Goal: Contribute content: Contribute content

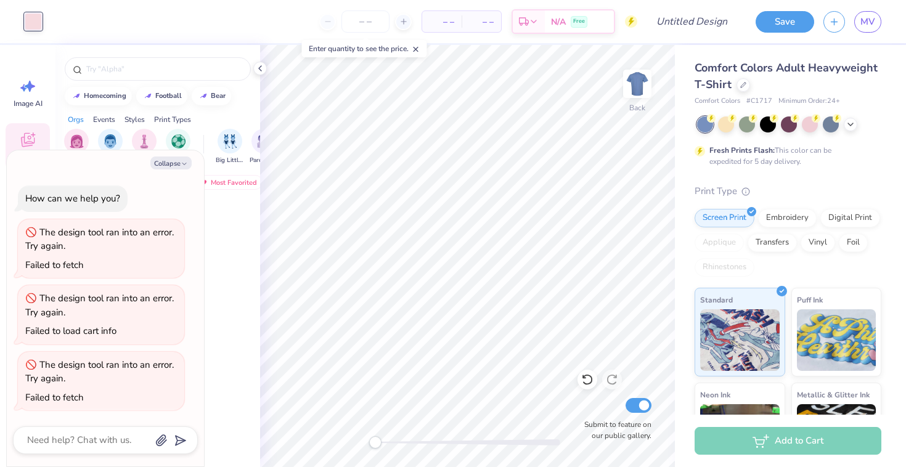
scroll to position [6950, 0]
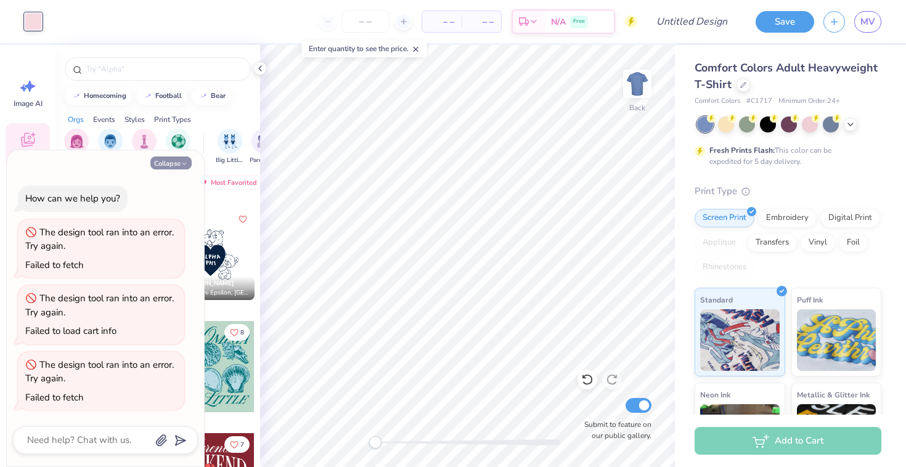
click at [185, 163] on polyline "button" at bounding box center [185, 164] width 4 height 2
type textarea "x"
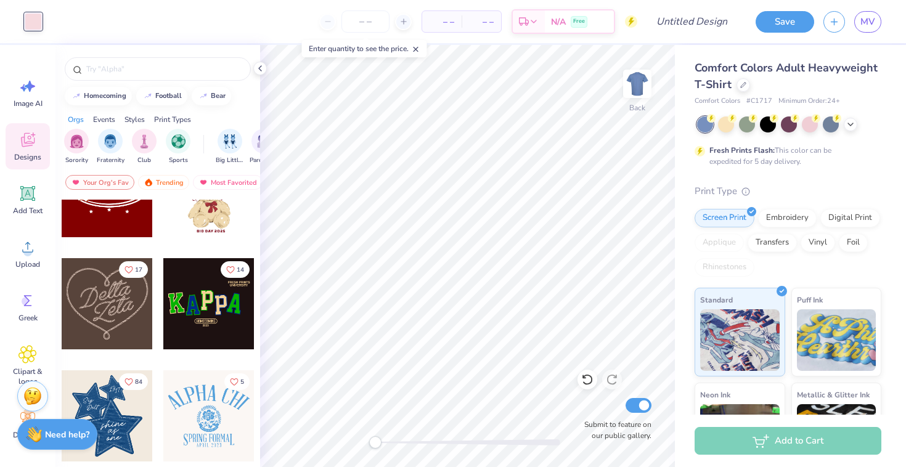
scroll to position [284, 0]
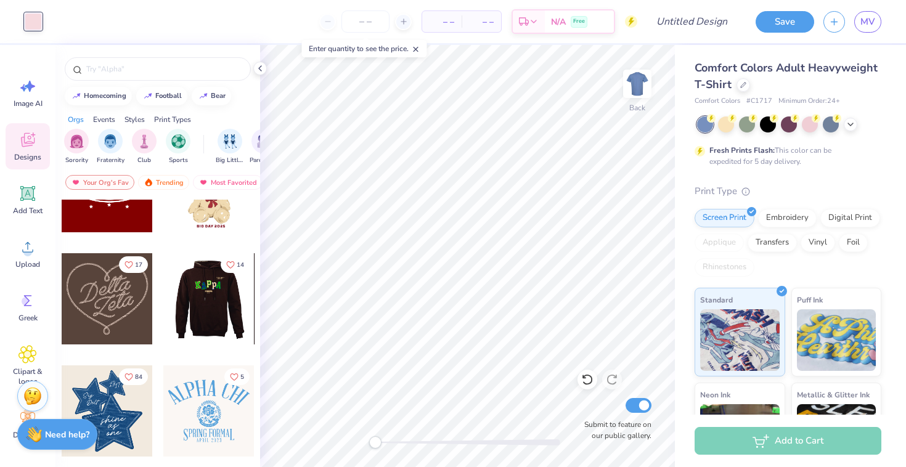
click at [213, 306] on div at bounding box center [208, 298] width 91 height 91
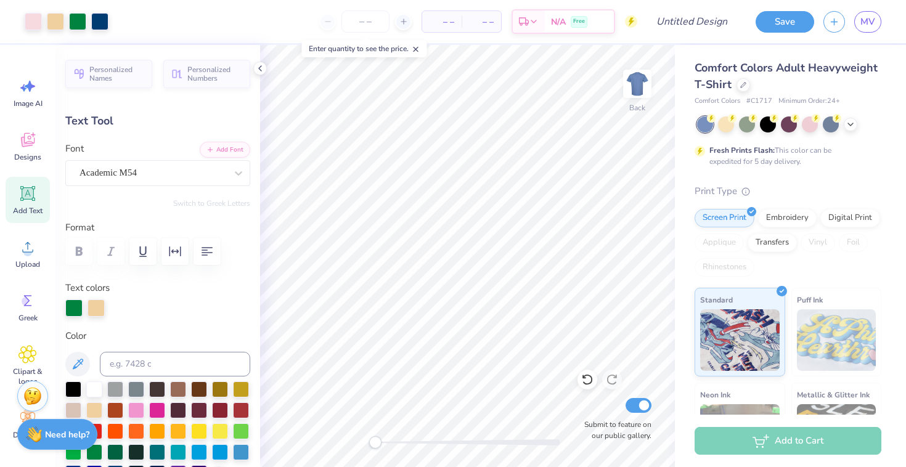
type input "0.0"
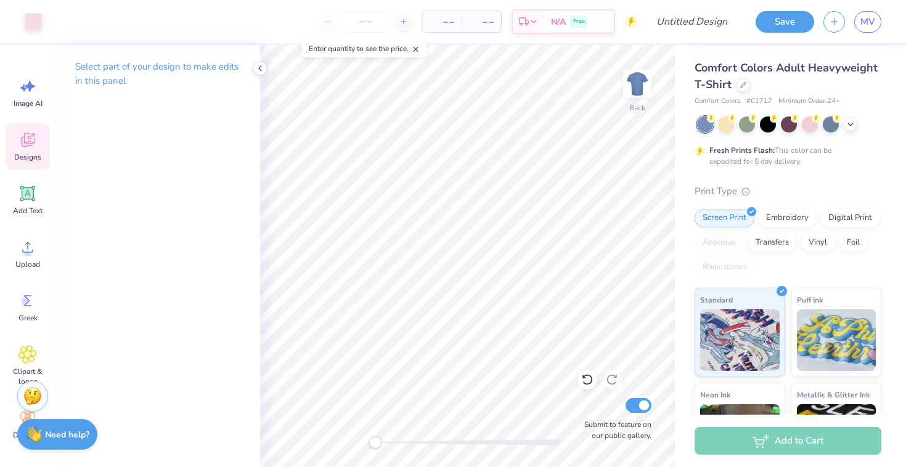
click at [25, 146] on icon at bounding box center [28, 140] width 14 height 14
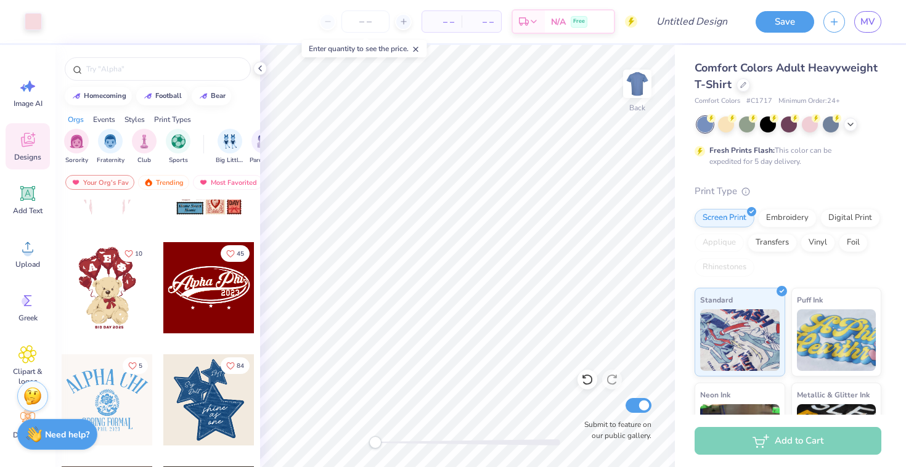
scroll to position [0, 0]
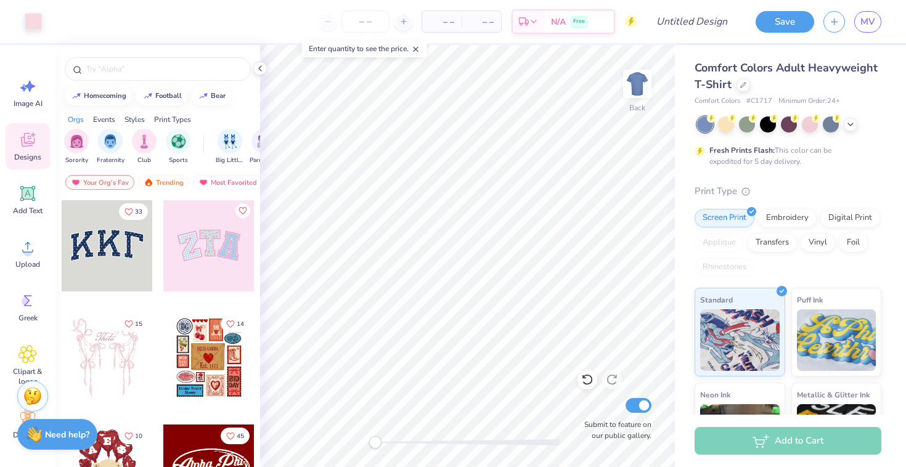
click at [198, 238] on div at bounding box center [208, 245] width 91 height 91
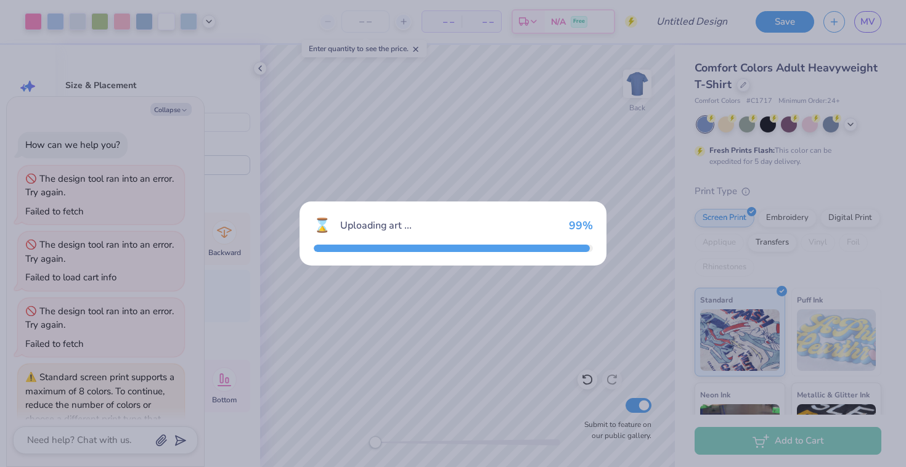
scroll to position [68, 0]
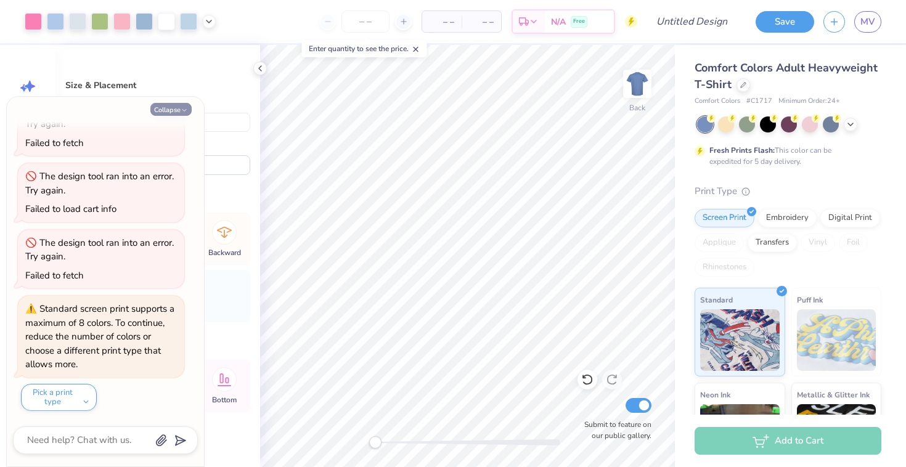
click at [177, 113] on button "Collapse" at bounding box center [170, 109] width 41 height 13
type textarea "x"
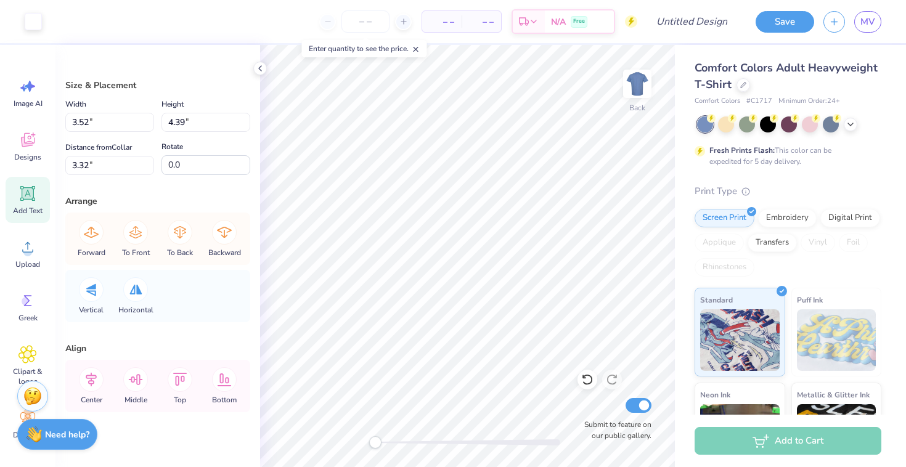
click at [24, 206] on span "Add Text" at bounding box center [28, 211] width 30 height 10
type input "2.98"
type input "3.88"
type input "3.13"
click at [30, 136] on icon at bounding box center [28, 140] width 14 height 14
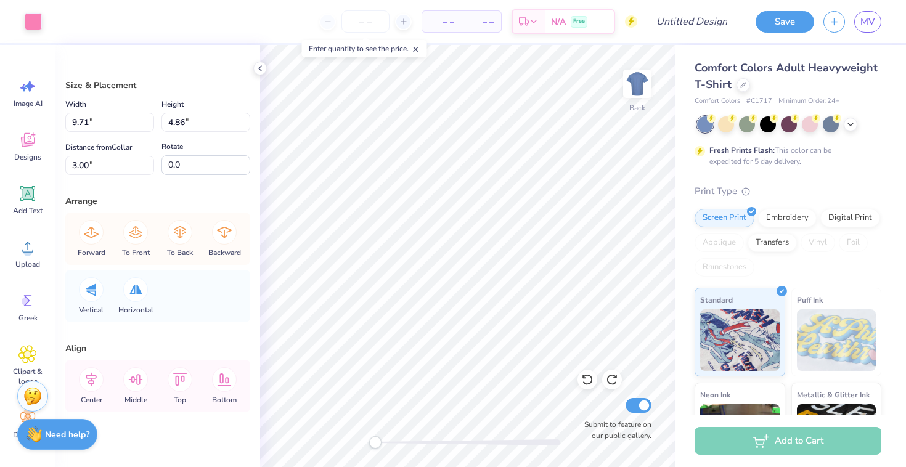
type input "3.52"
type input "4.39"
type input "3.38"
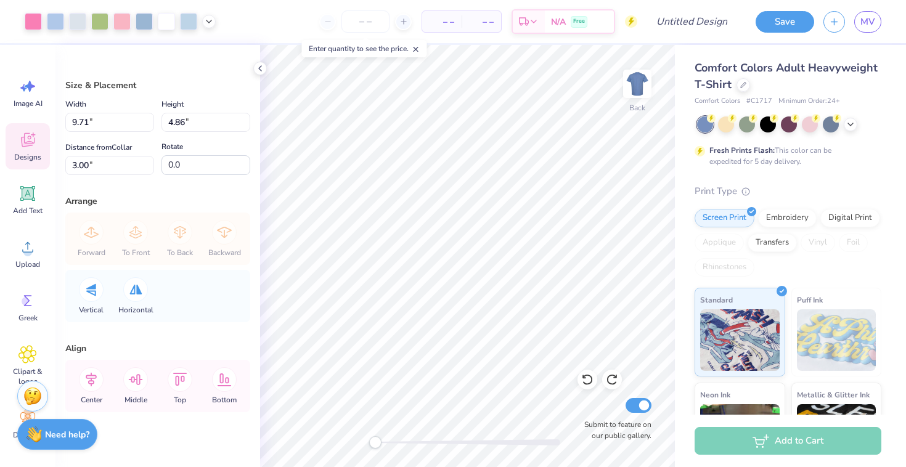
click at [24, 151] on div "Designs" at bounding box center [28, 146] width 44 height 46
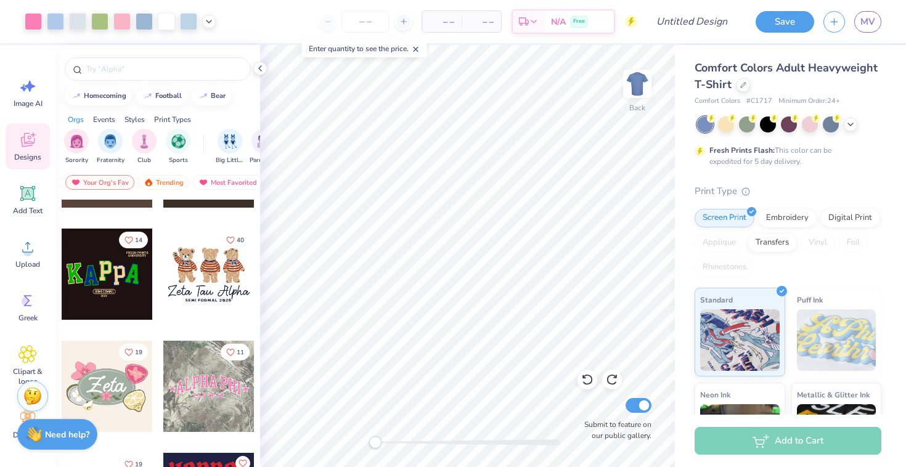
scroll to position [506, 0]
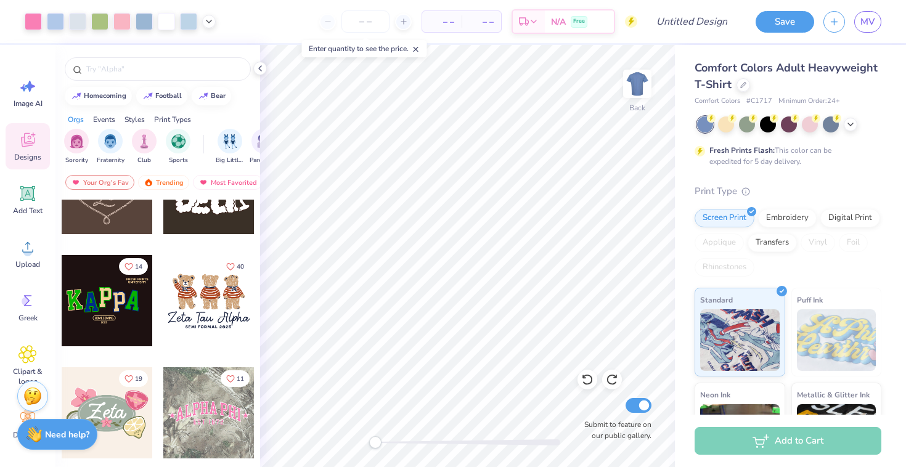
click at [102, 308] on div at bounding box center [107, 300] width 91 height 91
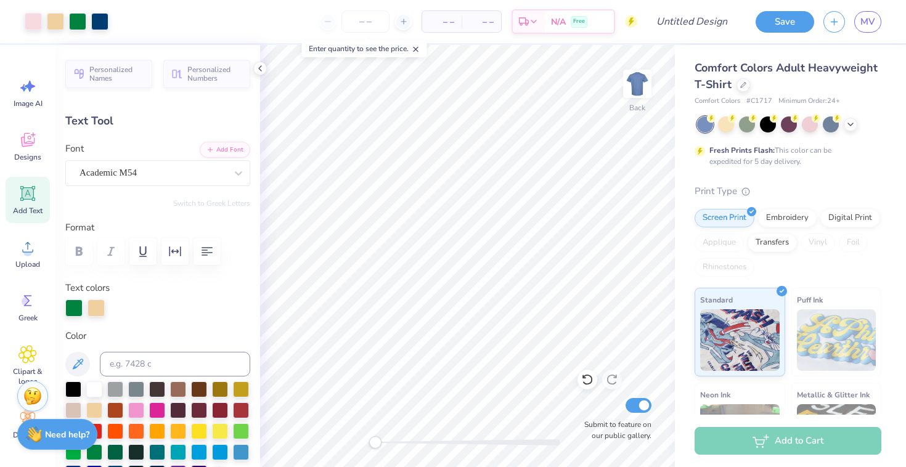
type input "0.0"
click at [861, 22] on span "MV" at bounding box center [868, 22] width 15 height 14
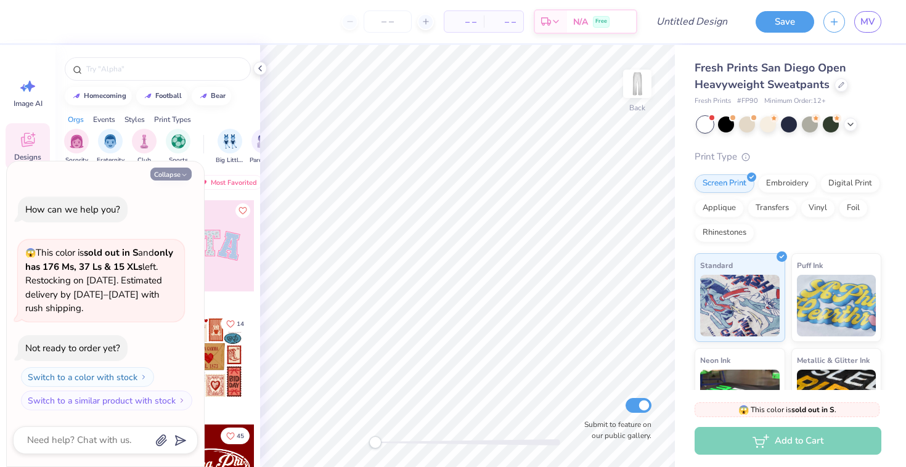
click at [184, 176] on polyline "button" at bounding box center [185, 175] width 4 height 2
type textarea "x"
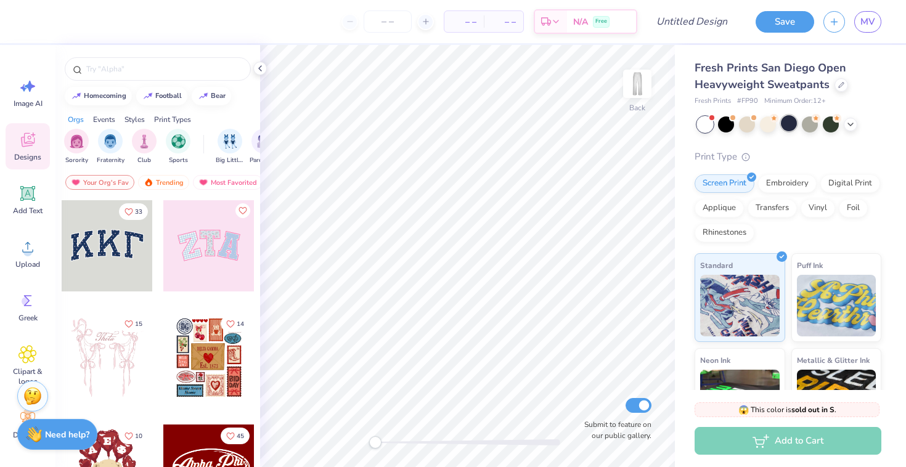
click at [791, 126] on div at bounding box center [789, 123] width 16 height 16
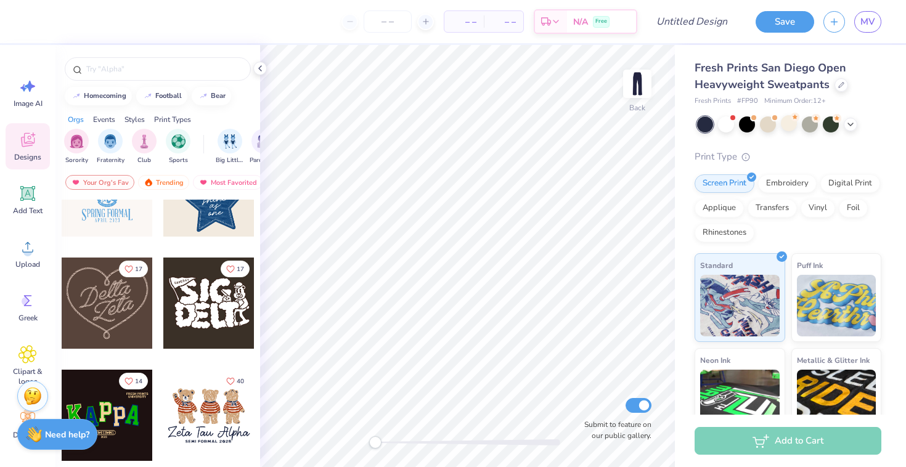
scroll to position [440, 0]
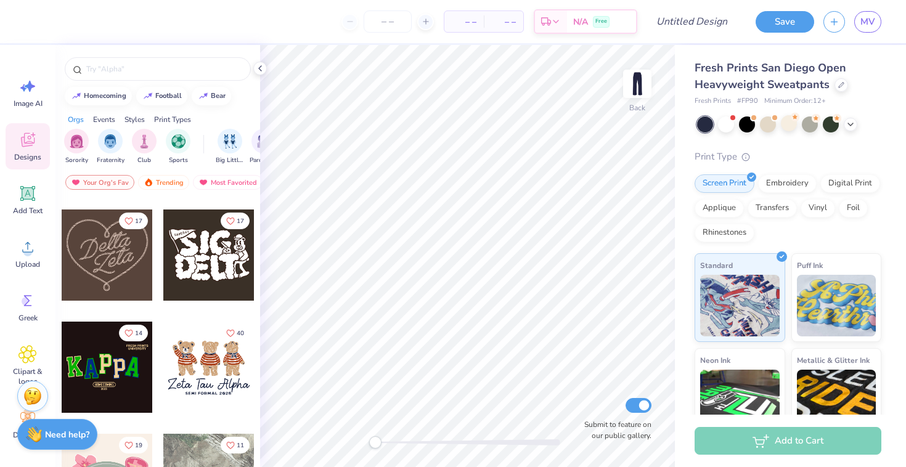
click at [112, 361] on div at bounding box center [107, 367] width 91 height 91
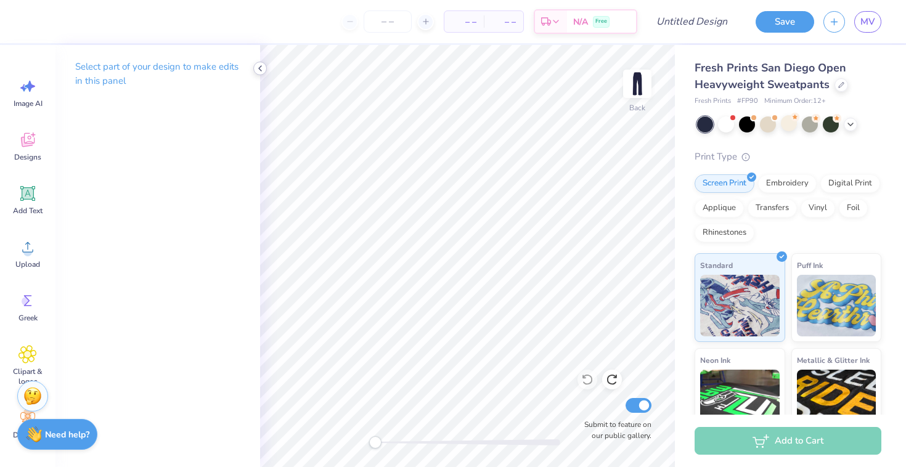
click at [263, 64] on icon at bounding box center [260, 69] width 10 height 10
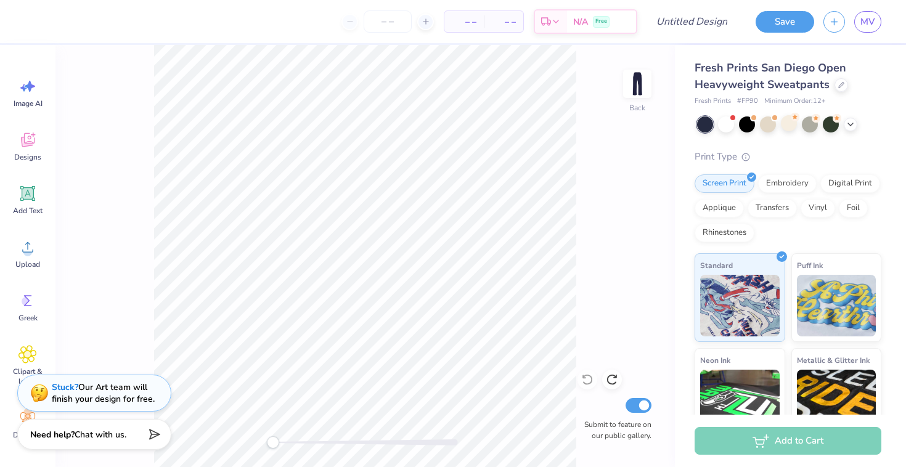
click at [31, 197] on icon at bounding box center [28, 194] width 12 height 12
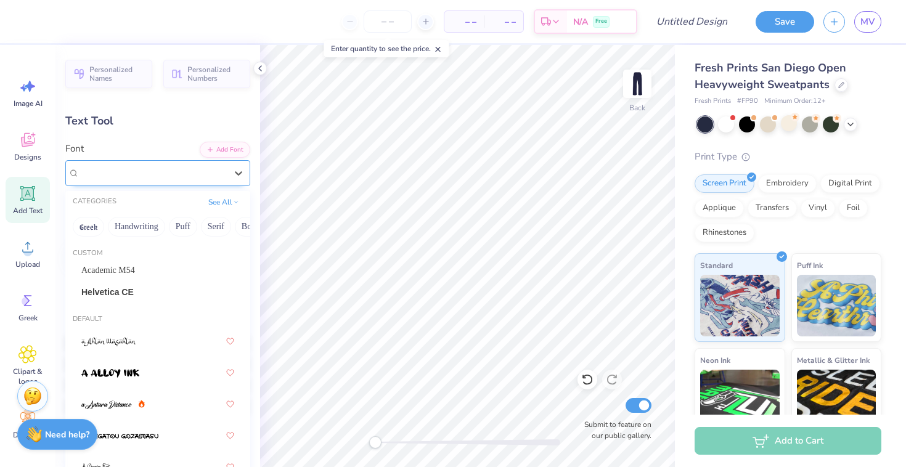
click at [188, 174] on div "Super Dream" at bounding box center [152, 172] width 149 height 19
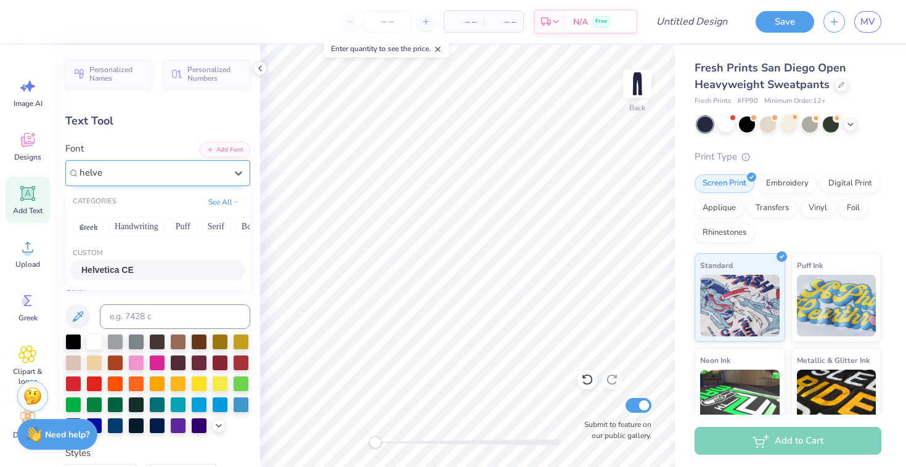
click at [118, 271] on span "Helvetica CE" at bounding box center [107, 270] width 52 height 13
type input "helve"
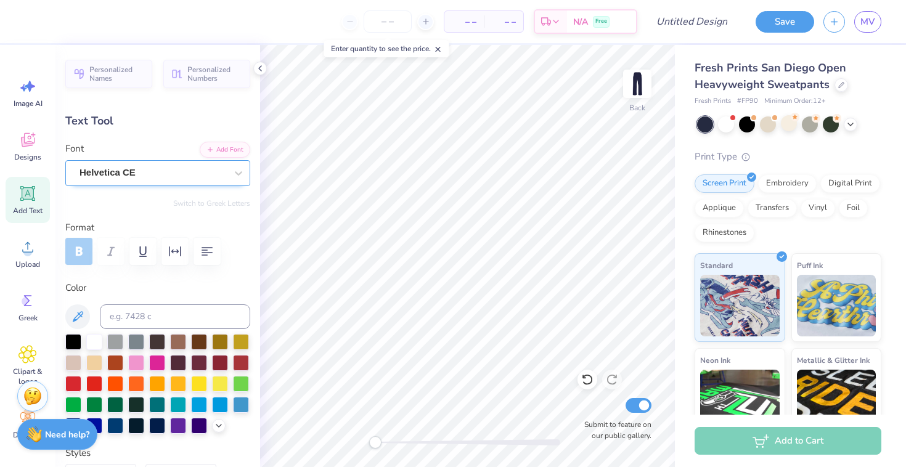
scroll to position [0, 0]
type textarea "CDM ASB"
type input "10.85"
type input "1.79"
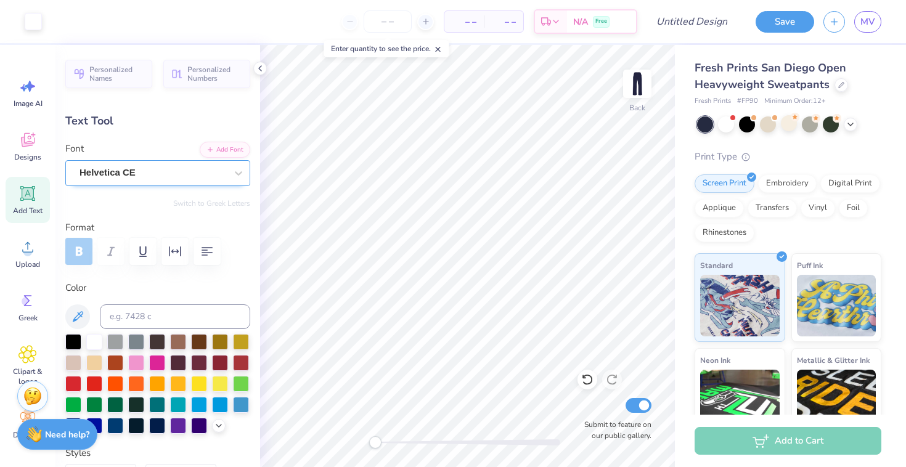
type input "26.10"
type input "7.40"
type input "1.23"
type input "26.67"
type input "5.46"
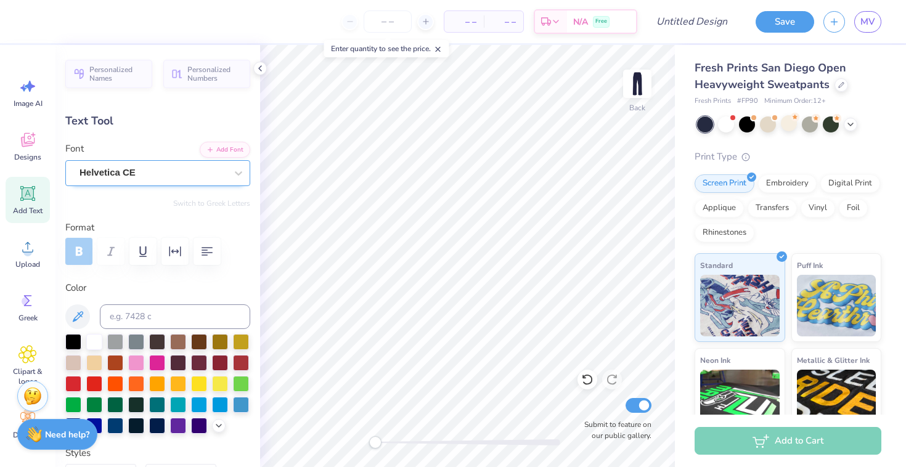
type input "0.90"
type input "7.25"
click at [29, 143] on icon at bounding box center [28, 140] width 14 height 14
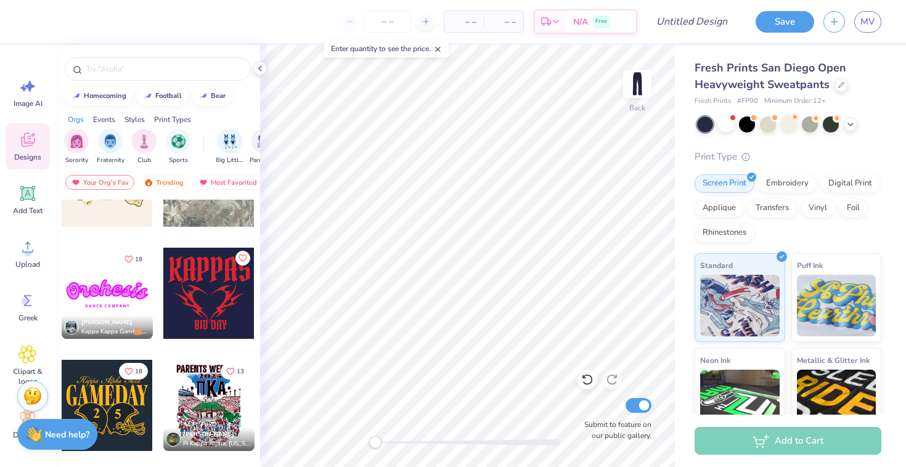
scroll to position [894, 0]
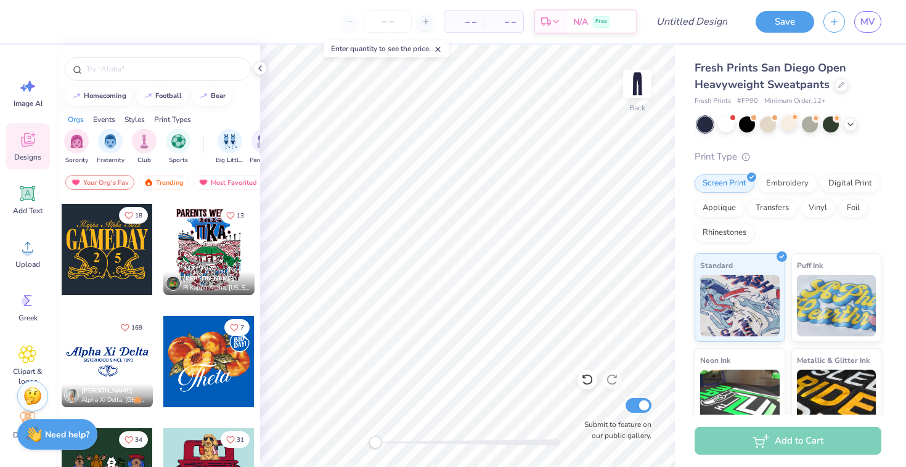
click at [112, 343] on div at bounding box center [107, 361] width 91 height 91
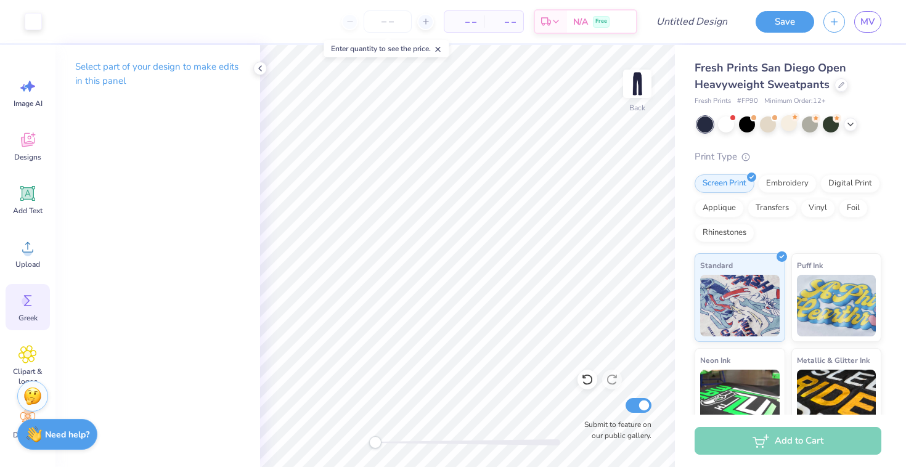
click at [35, 298] on icon at bounding box center [27, 301] width 18 height 18
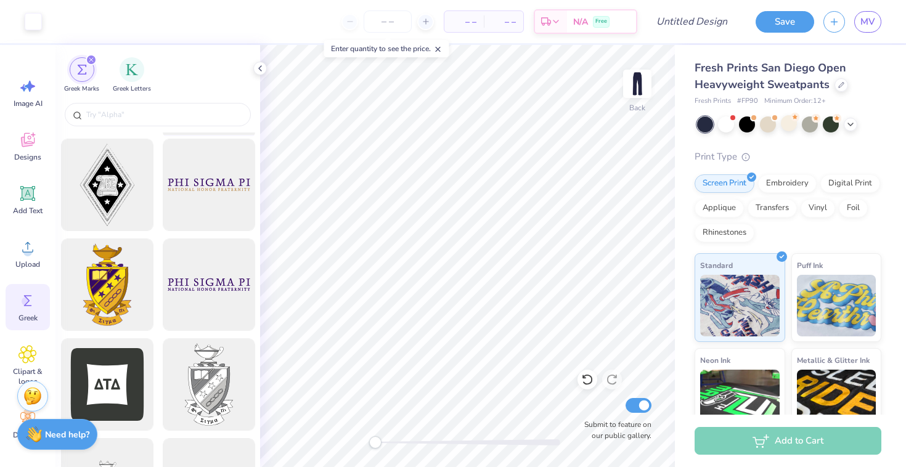
scroll to position [808, 0]
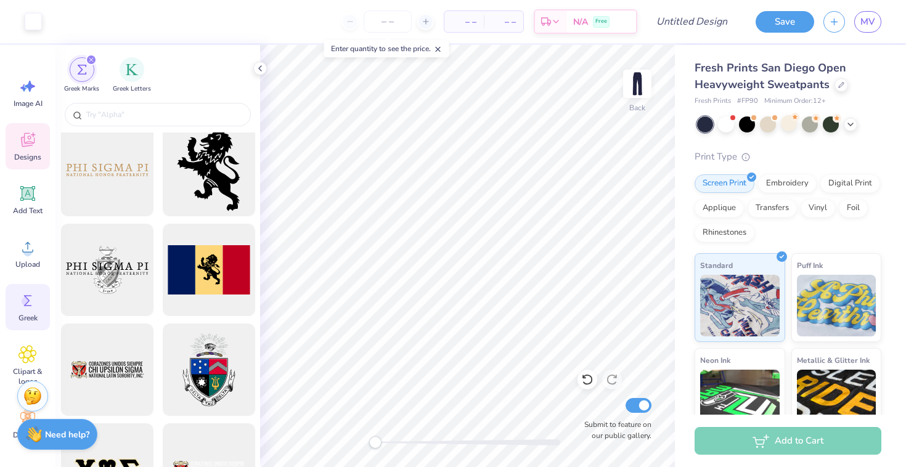
click at [35, 146] on icon at bounding box center [27, 140] width 18 height 18
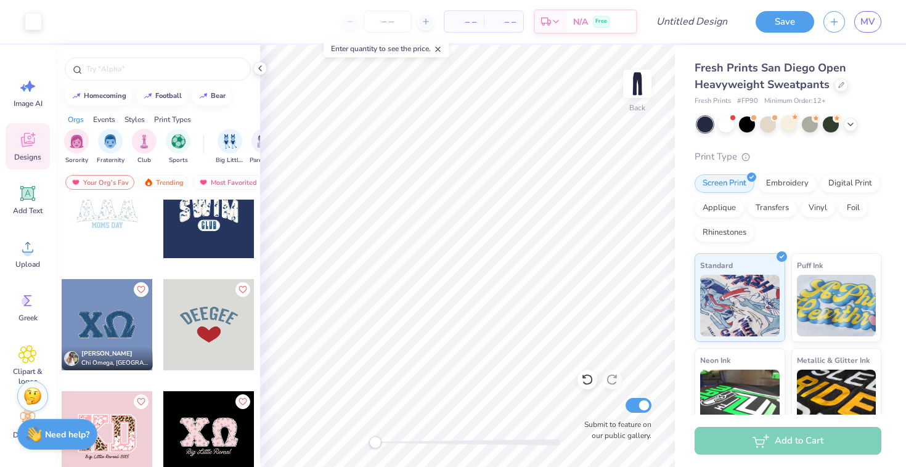
scroll to position [5091, 0]
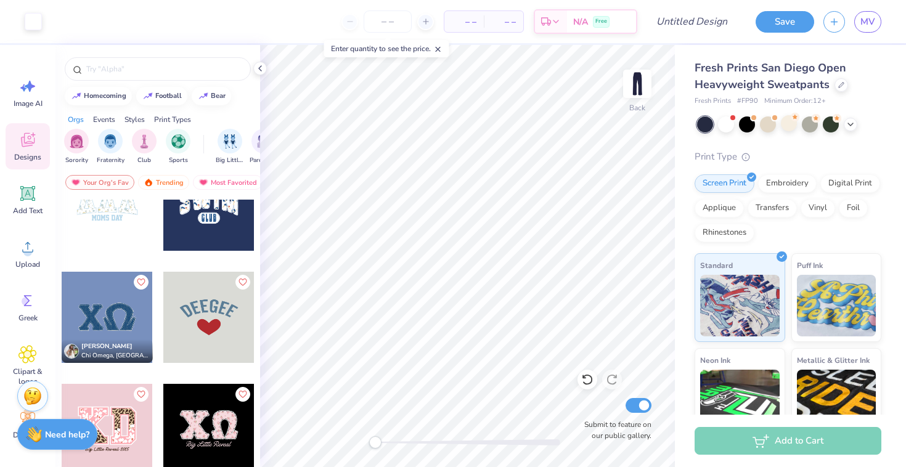
click at [195, 326] on div at bounding box center [208, 317] width 91 height 91
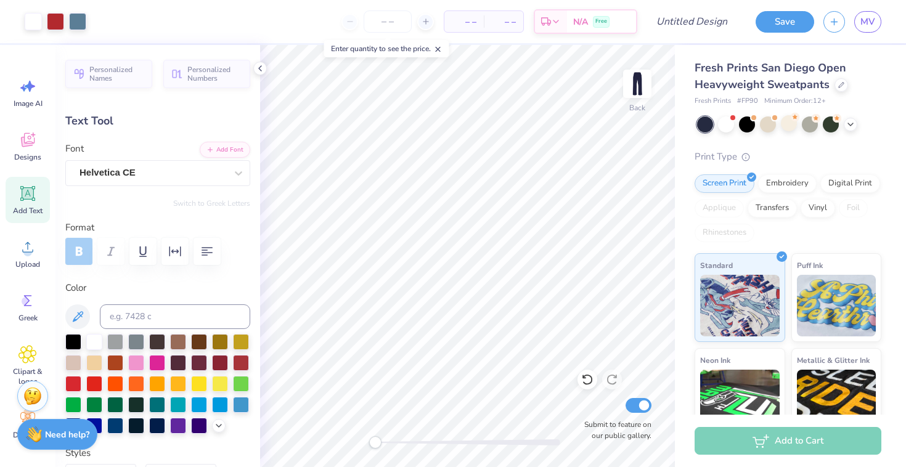
type input "7.25"
type textarea "CDM ASB"
type input "7.07"
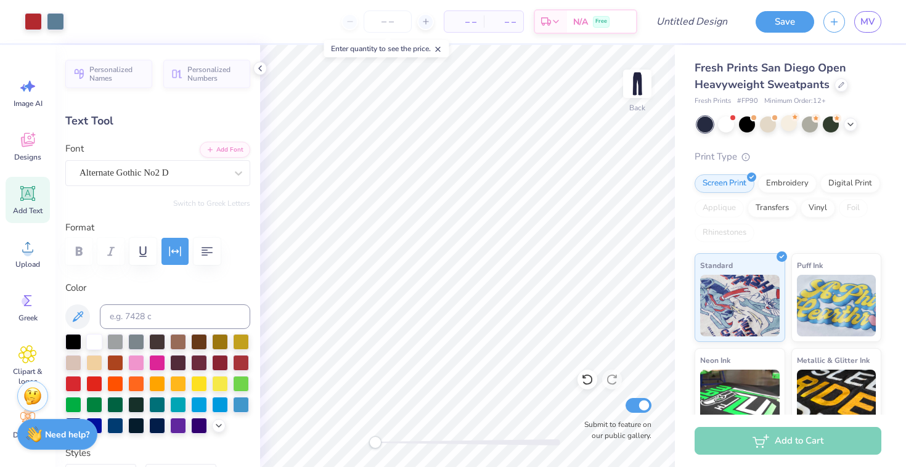
type input "1.98"
type input "10.16"
click at [95, 340] on div at bounding box center [94, 341] width 16 height 16
type input "5.75"
type input "1.61"
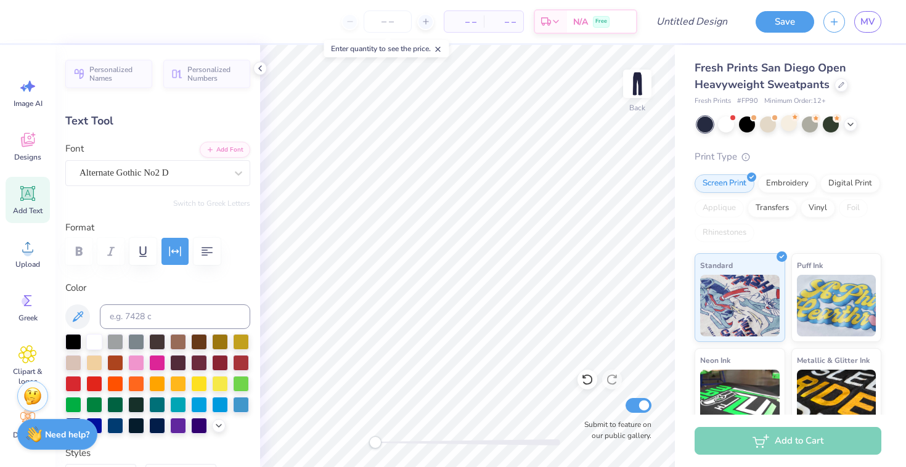
type input "7.81"
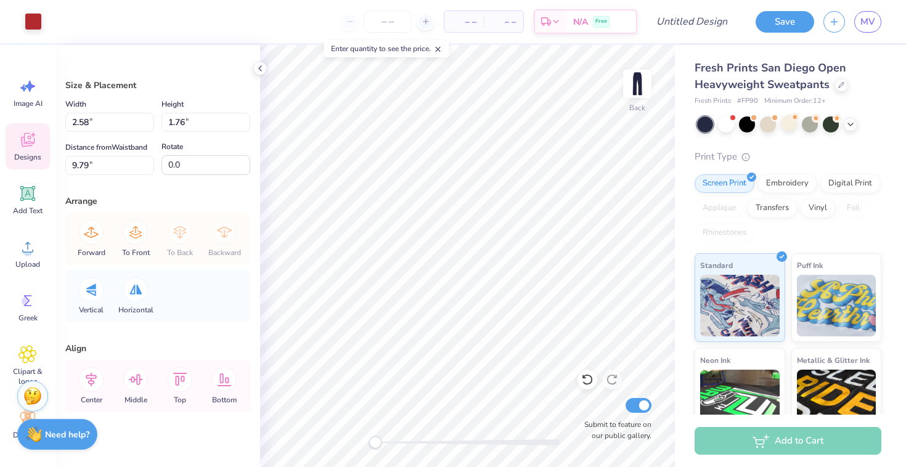
click at [35, 144] on icon at bounding box center [27, 140] width 18 height 18
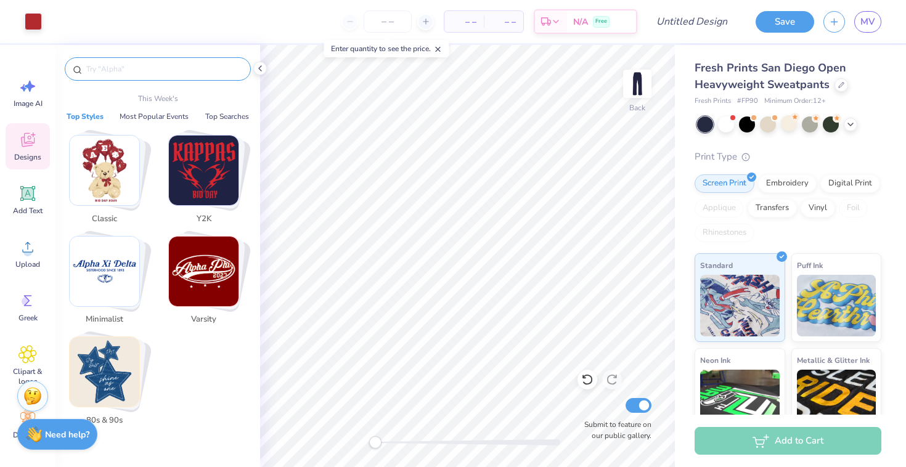
click at [106, 68] on input "text" at bounding box center [164, 69] width 158 height 12
type input "D"
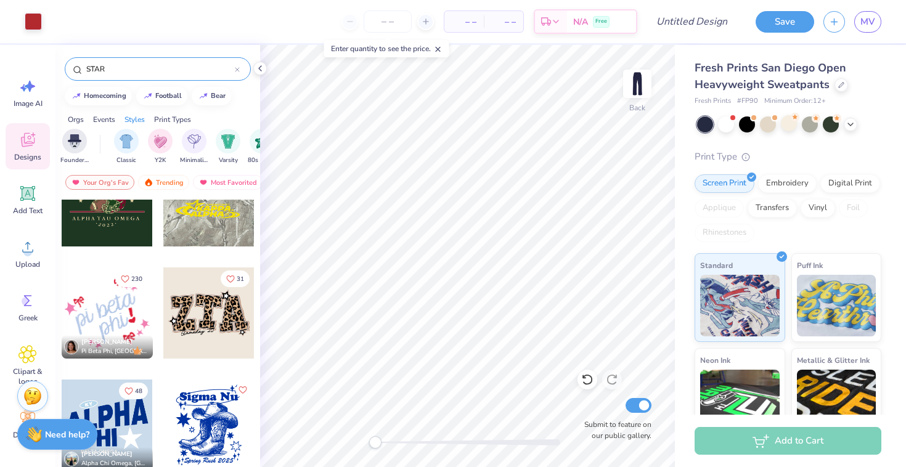
scroll to position [0, 602]
type input "STAR"
click at [33, 87] on icon at bounding box center [30, 86] width 10 height 11
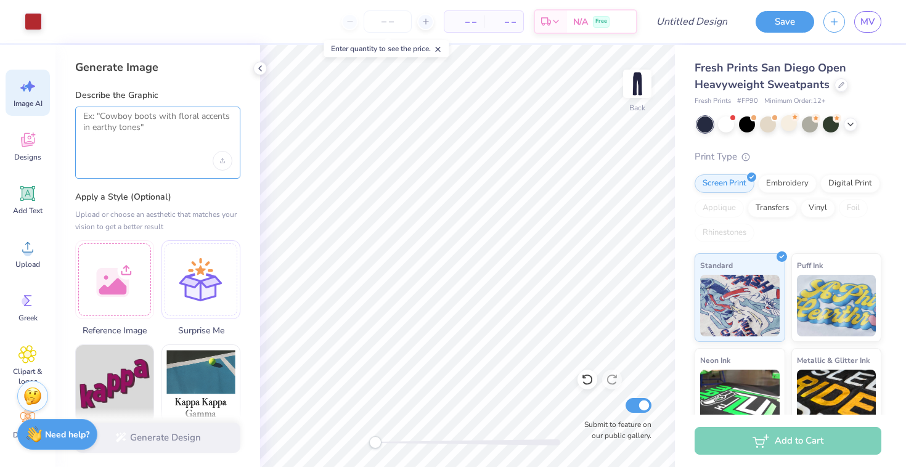
click at [109, 129] on textarea at bounding box center [157, 126] width 149 height 31
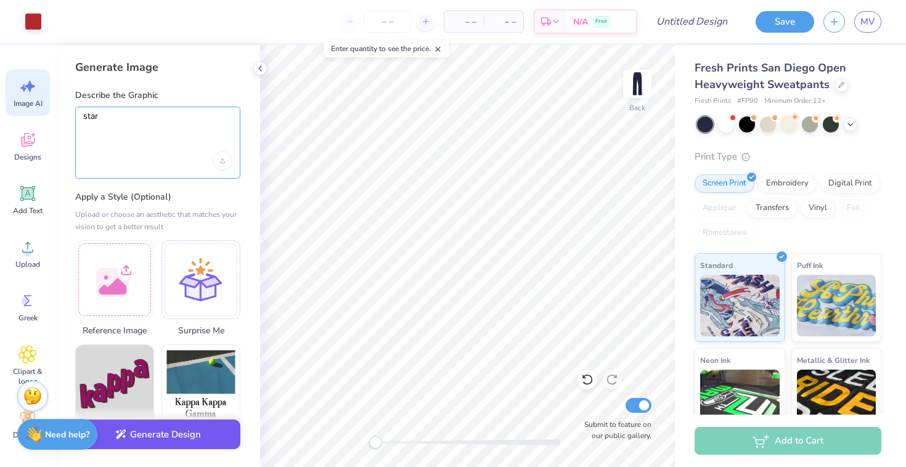
type textarea "star"
click at [150, 438] on button "Generate Design" at bounding box center [157, 435] width 165 height 30
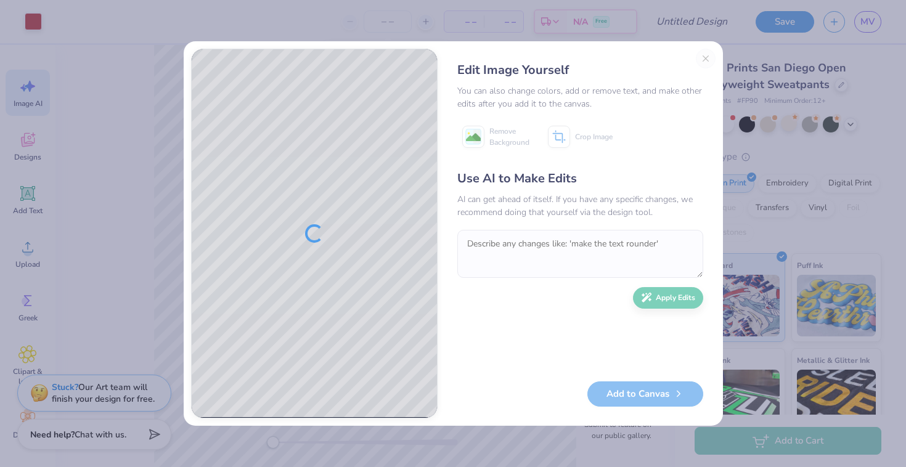
click at [707, 60] on div "Edit Image Yourself You can also change colors, add or remove text, and make ot…" at bounding box center [580, 234] width 271 height 370
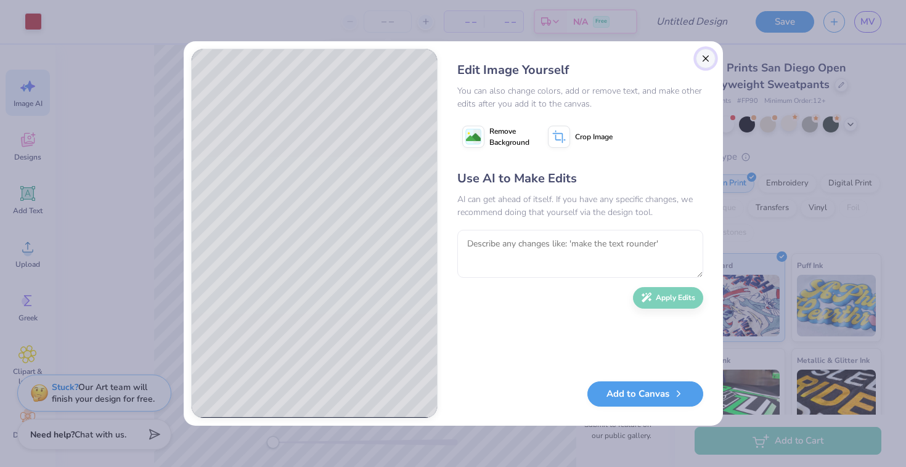
click at [702, 57] on button "Close" at bounding box center [706, 59] width 20 height 20
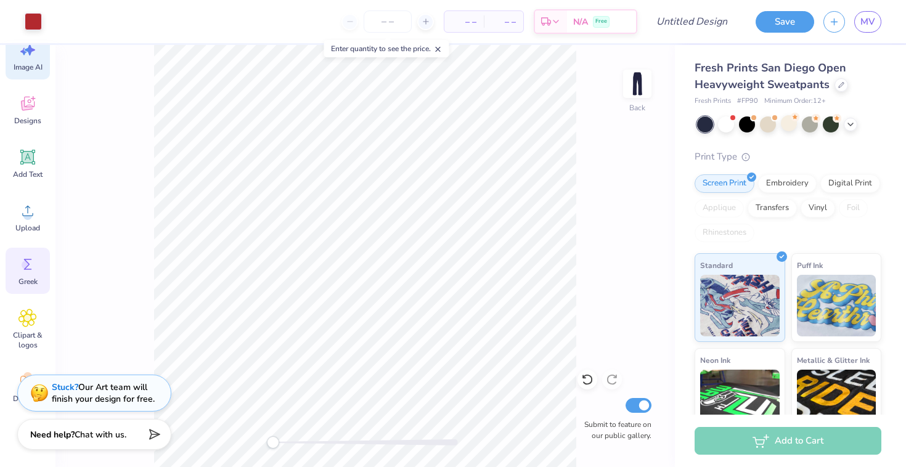
scroll to position [54, 0]
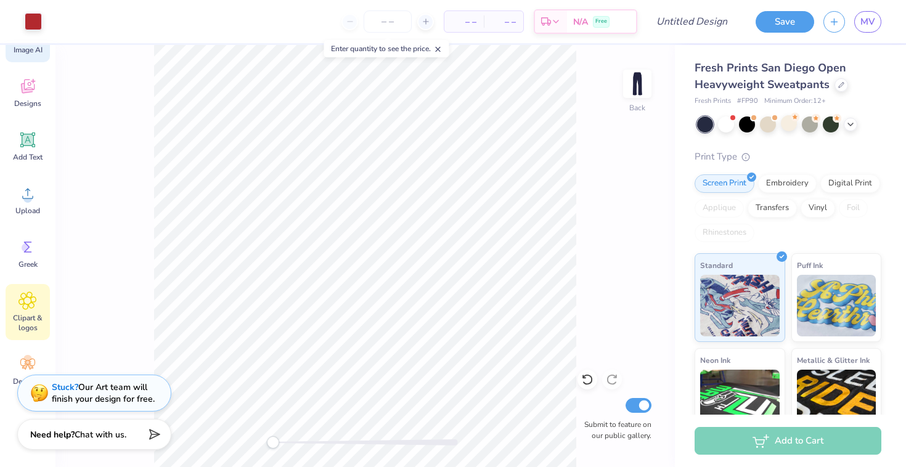
click at [29, 312] on div "Clipart & logos" at bounding box center [28, 312] width 44 height 56
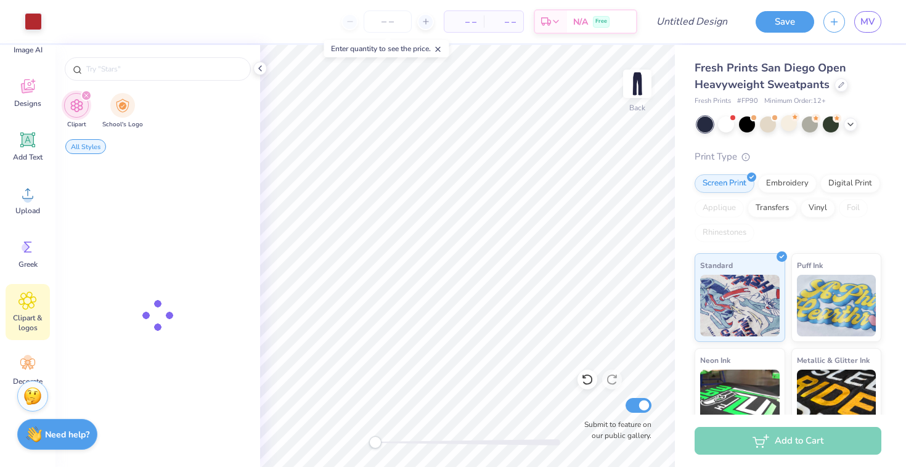
scroll to position [0, 0]
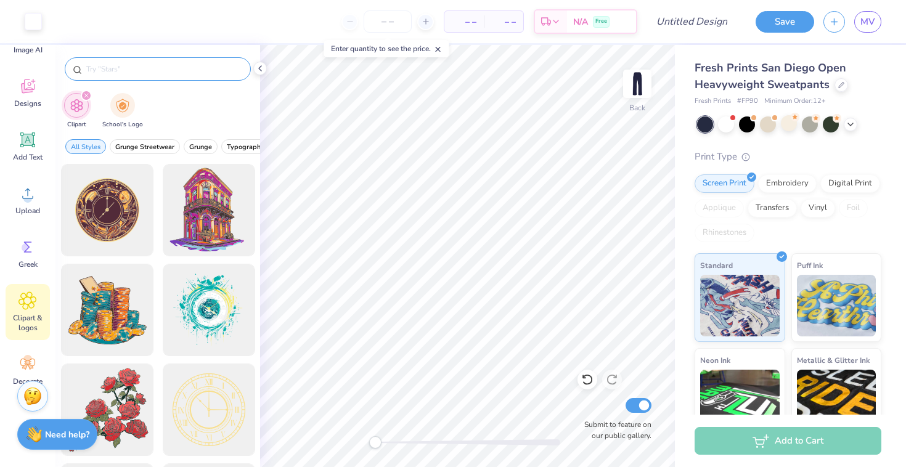
click at [122, 73] on input "text" at bounding box center [164, 69] width 158 height 12
type input "star"
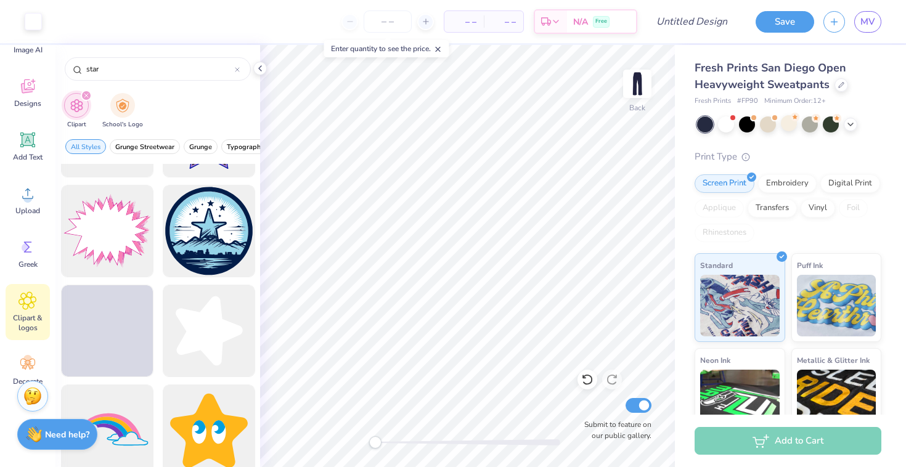
scroll to position [837, 0]
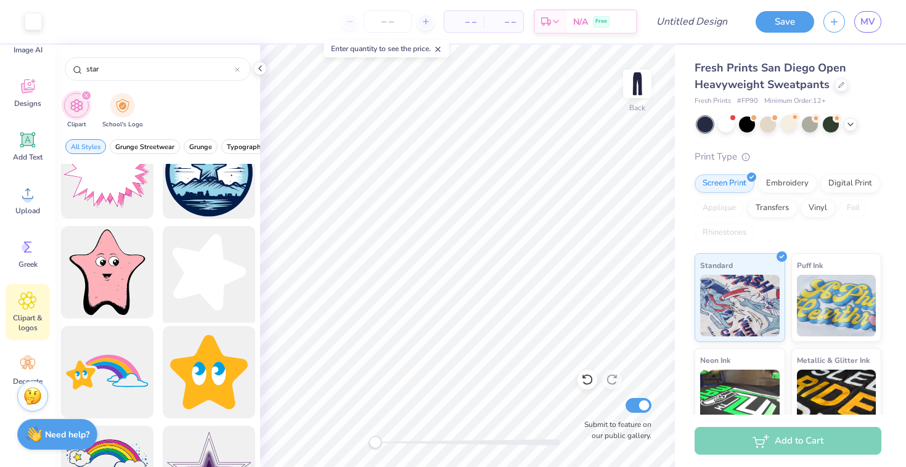
click at [213, 260] on div at bounding box center [209, 273] width 102 height 102
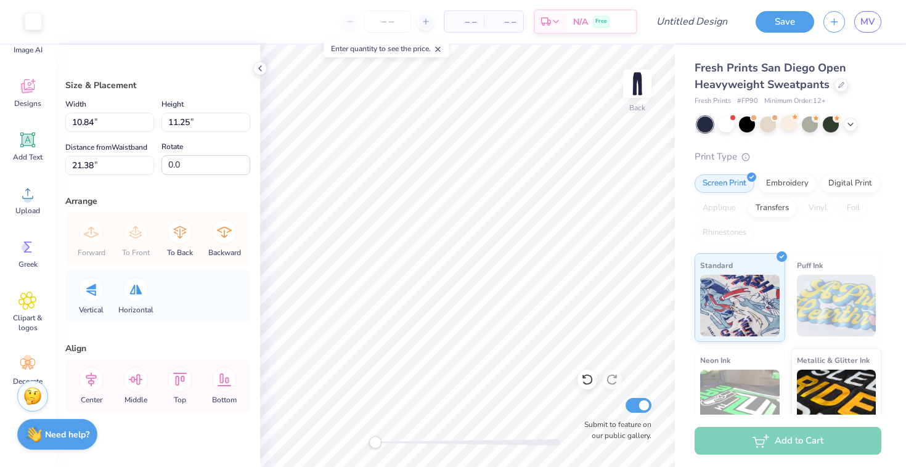
type input "4.37"
type input "4.53"
type input "2.85"
type input "2.95"
type input "9.42"
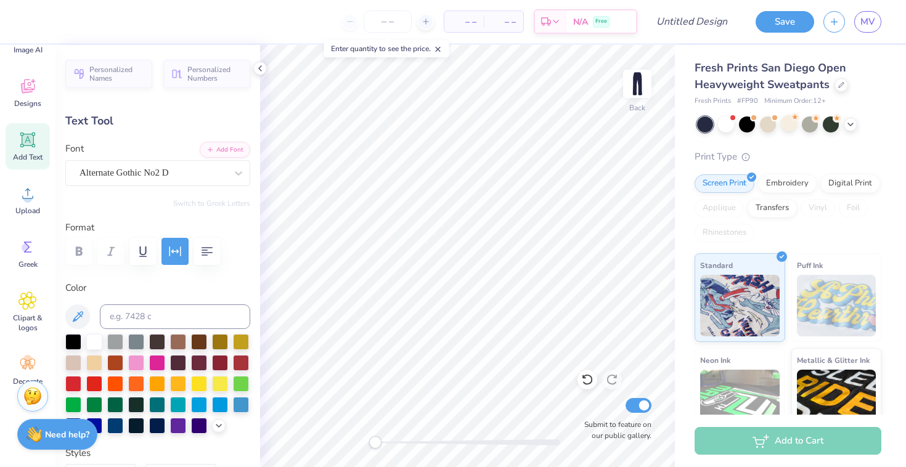
scroll to position [1, 4]
type textarea "FOR THE STUDENTS BY THE STUDENTS"
type input "10.85"
type input "3.46"
type input "21.59"
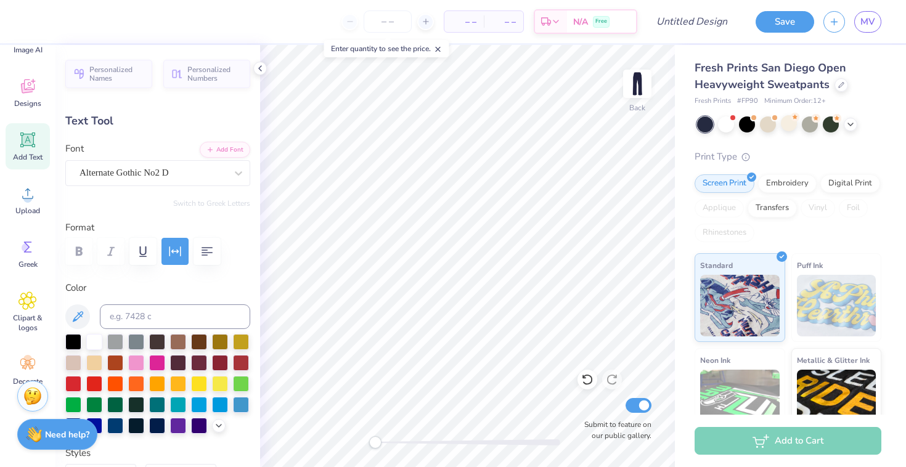
type input "6.19"
type input "1.98"
type input "23.07"
type input "6.71"
type input "2.14"
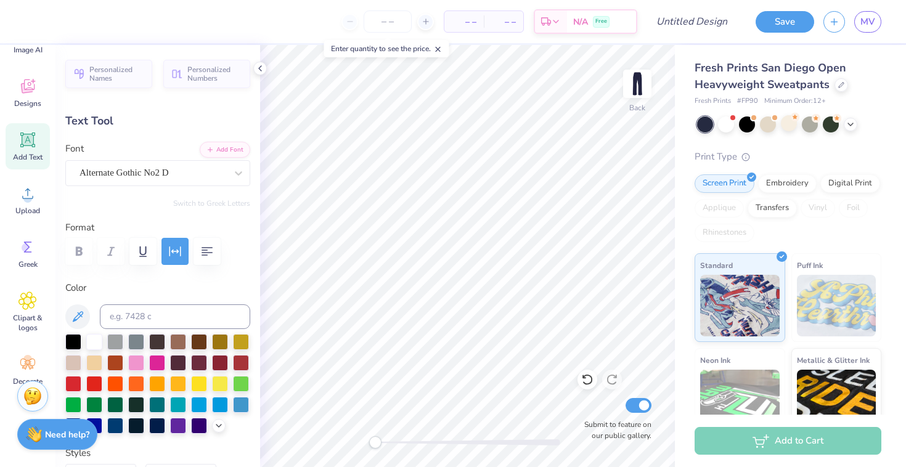
type input "25.84"
click at [682, 28] on input "Design Title" at bounding box center [707, 21] width 60 height 25
type input "sweatpants"
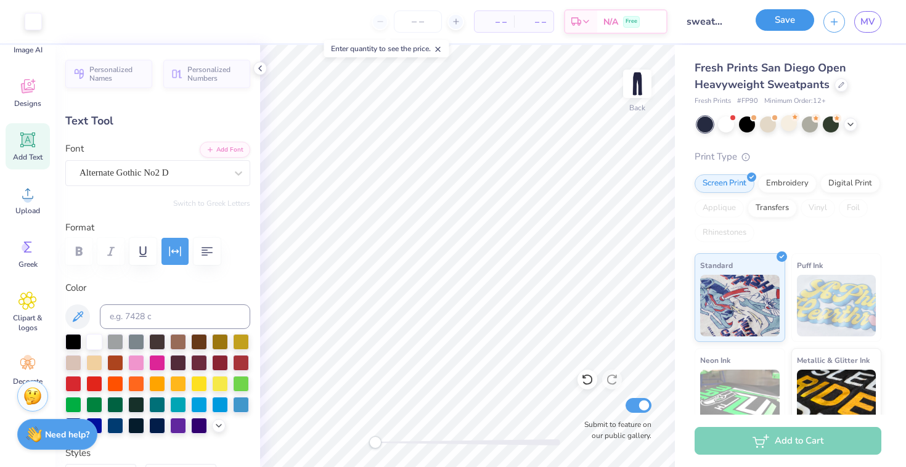
click at [775, 18] on button "Save" at bounding box center [785, 20] width 59 height 22
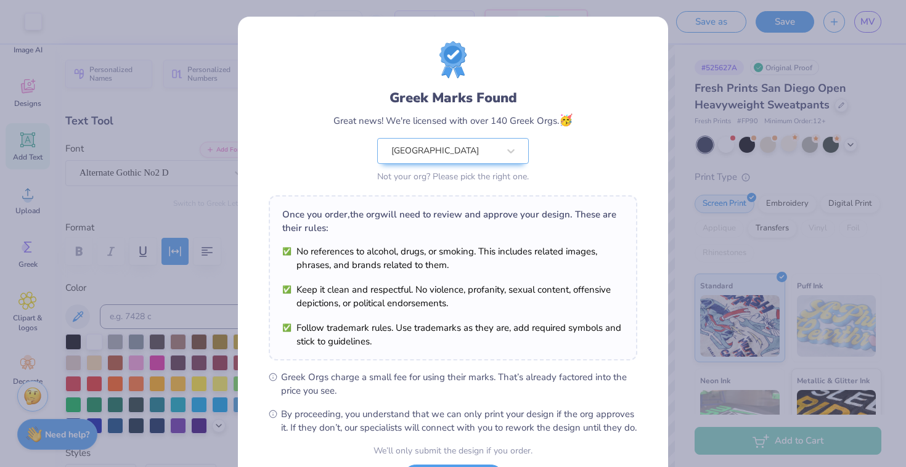
click at [219, 57] on div "Greek Marks Found Great news! We're licensed with over 140 Greek Orgs. 🥳 [GEOGR…" at bounding box center [453, 233] width 906 height 467
